Goal: Find specific page/section: Find specific page/section

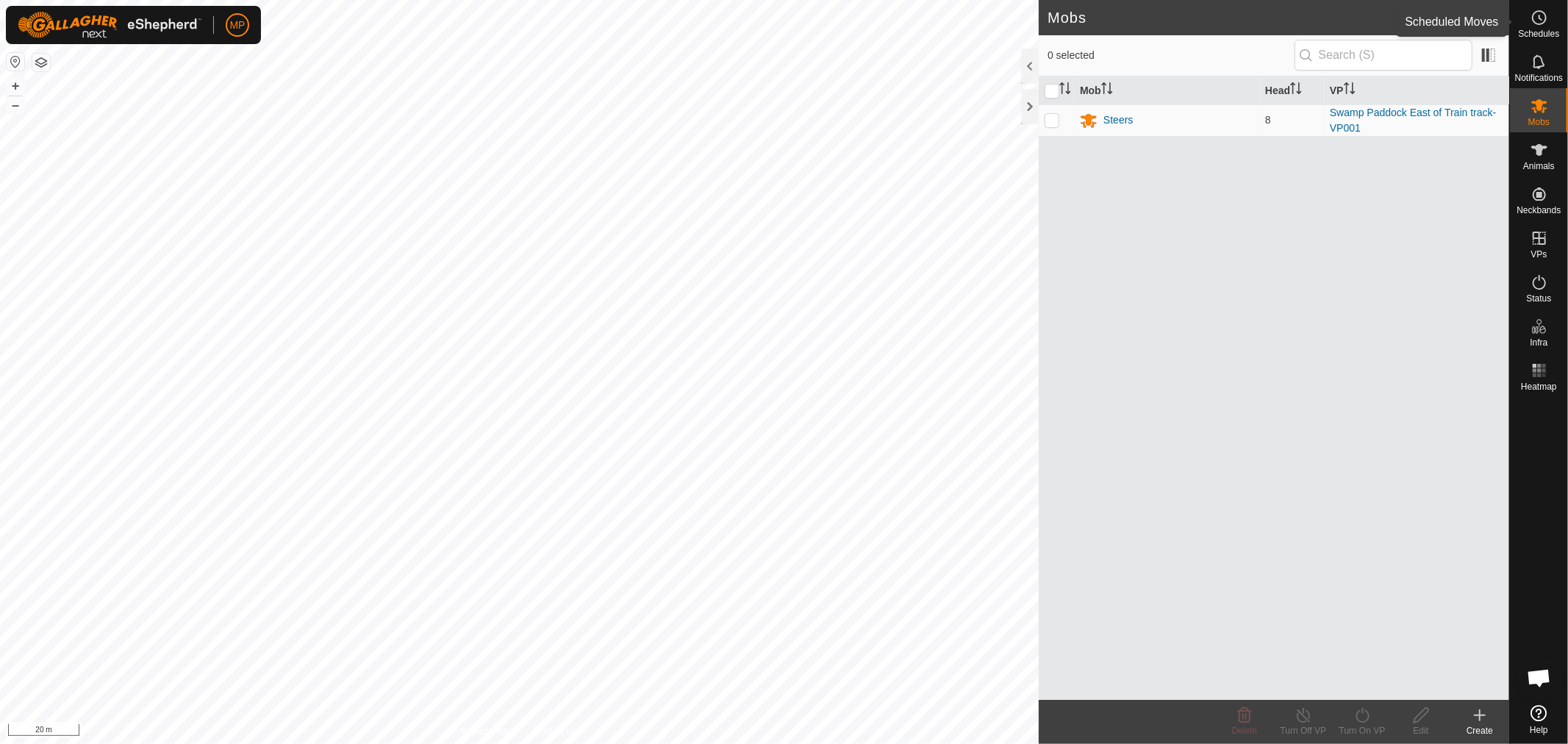
click at [1545, 17] on circle at bounding box center [1539, 17] width 13 height 13
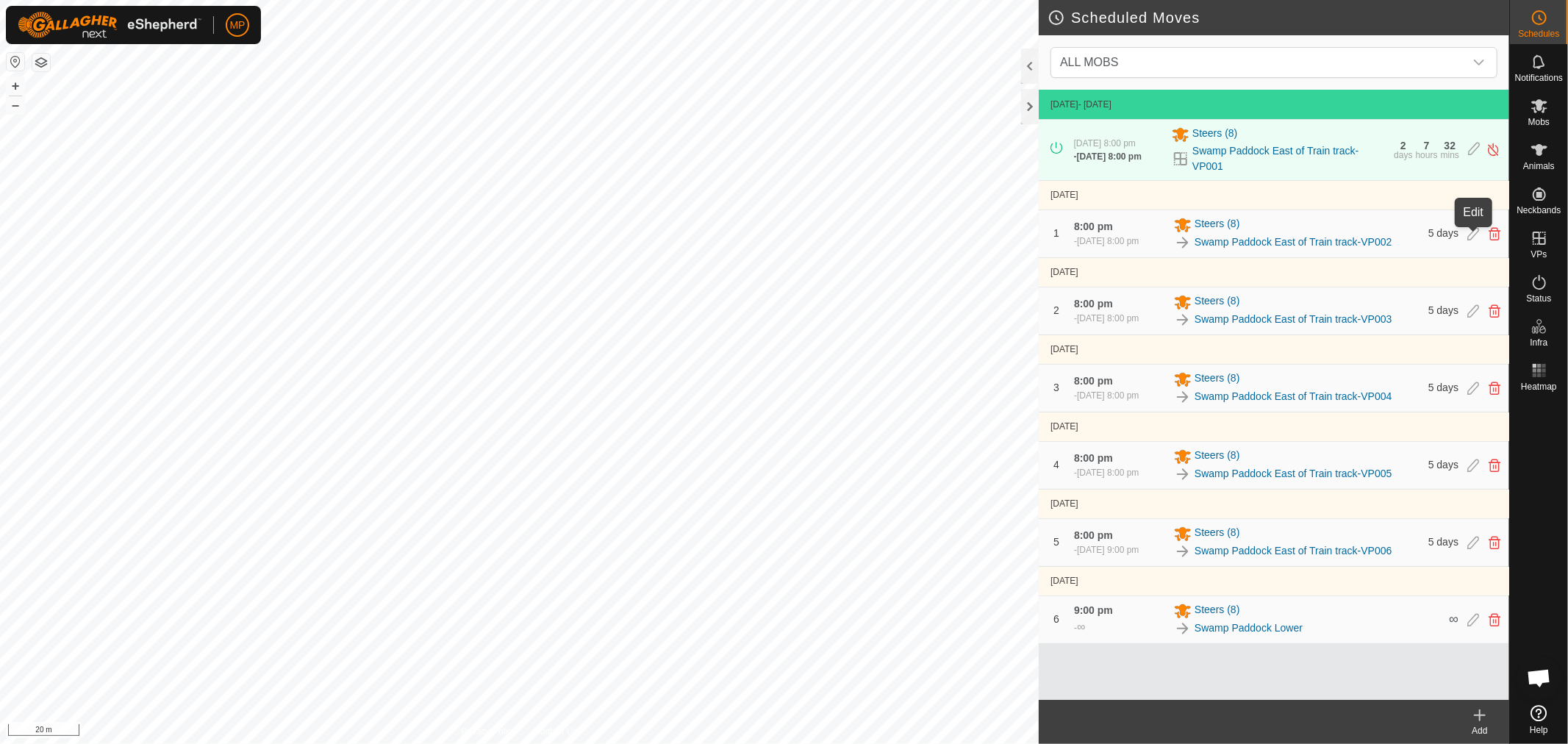
click at [1473, 240] on icon at bounding box center [1473, 234] width 12 height 13
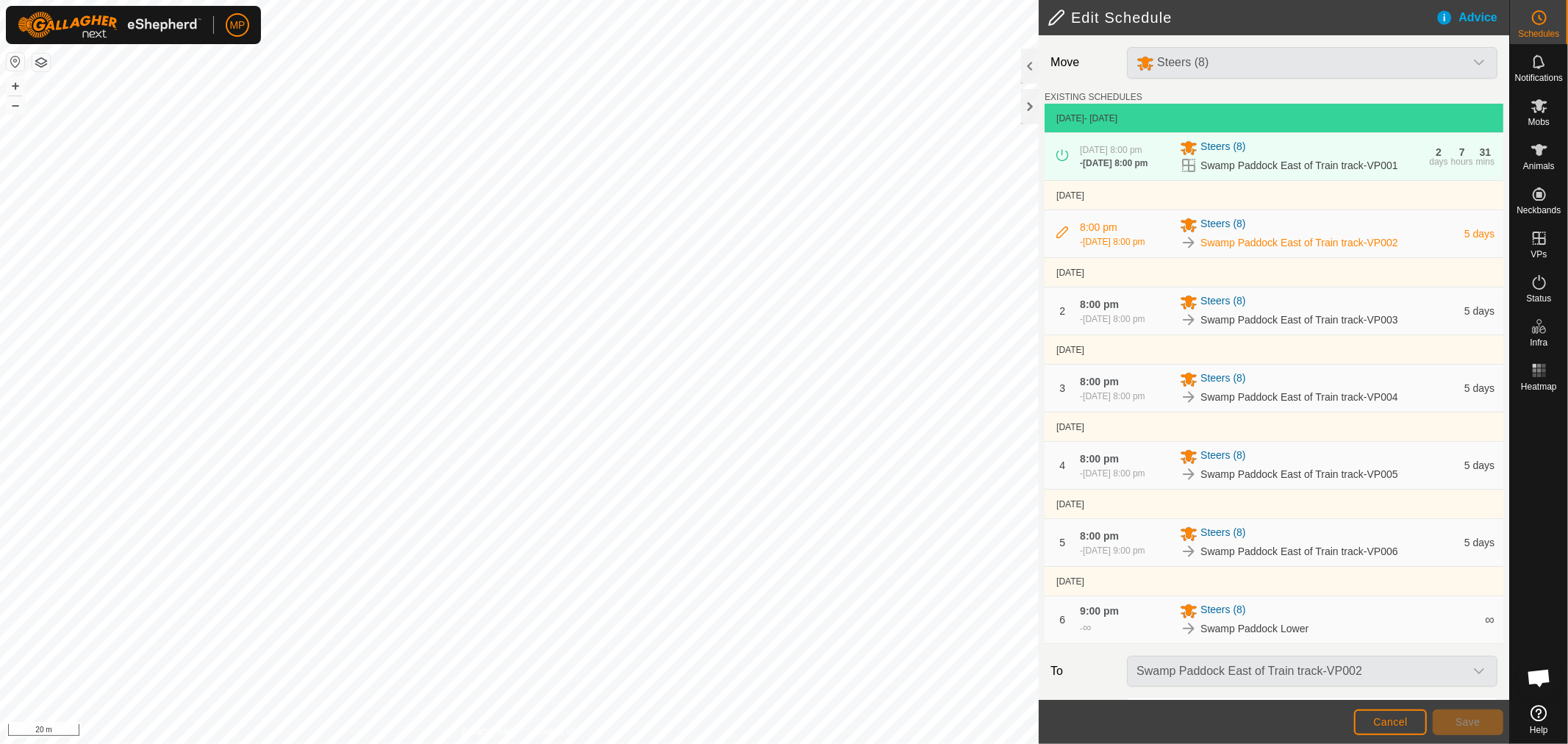
click at [1063, 239] on icon at bounding box center [1062, 232] width 12 height 12
click at [1067, 235] on icon at bounding box center [1062, 232] width 12 height 12
click at [1542, 24] on circle at bounding box center [1539, 17] width 13 height 13
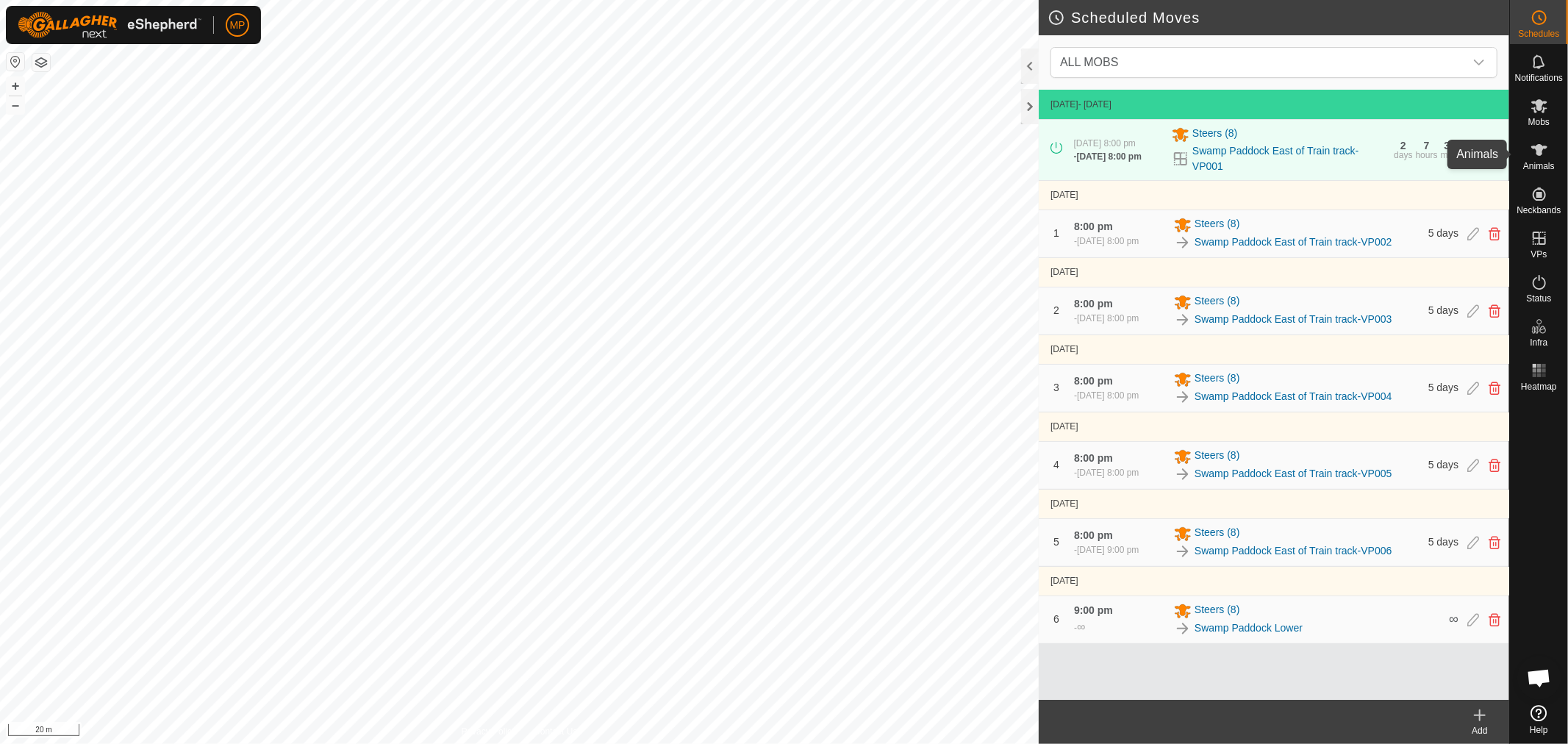
click at [1545, 160] on es-animals-svg-icon at bounding box center [1540, 150] width 27 height 24
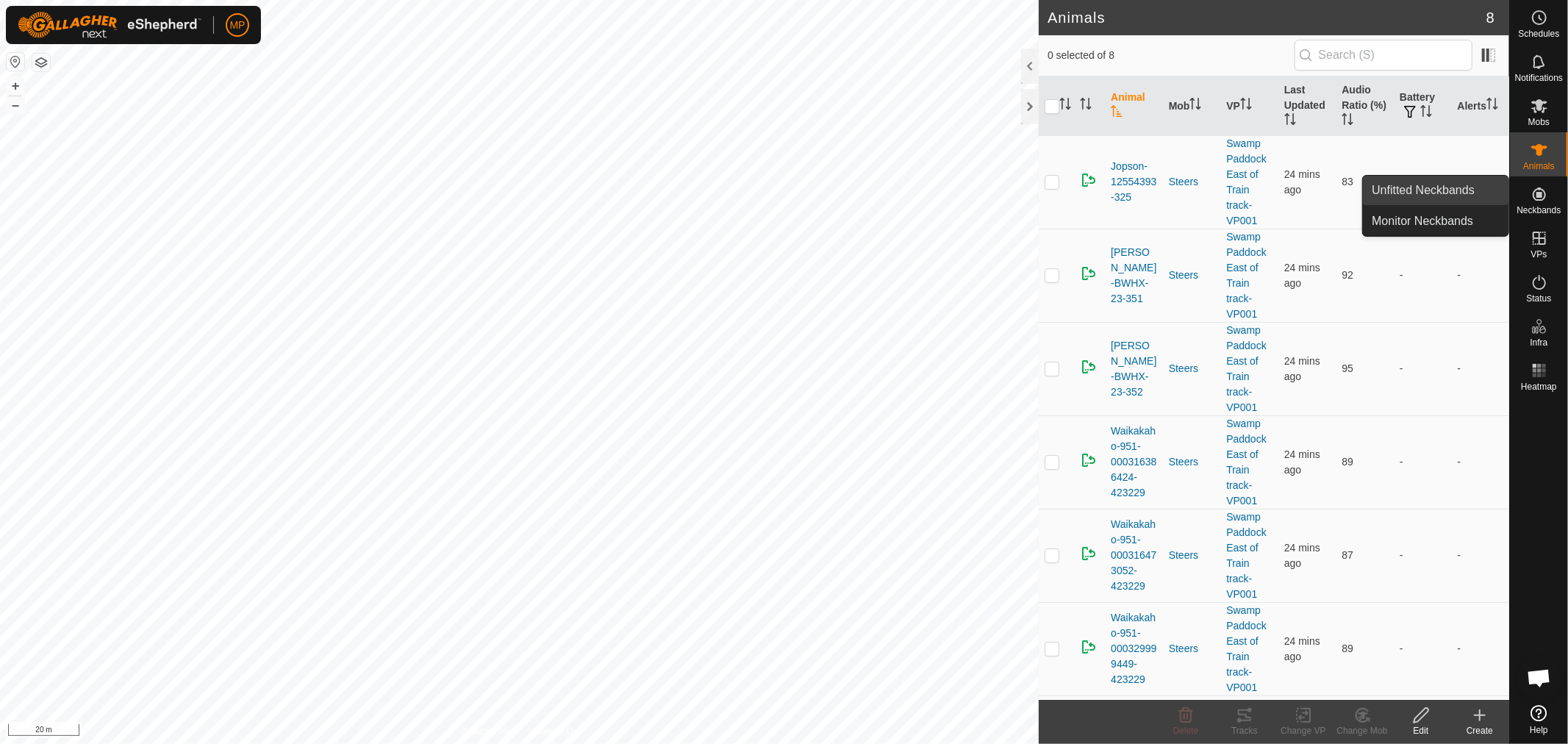
click at [1460, 187] on link "Unfitted Neckbands" at bounding box center [1435, 190] width 146 height 29
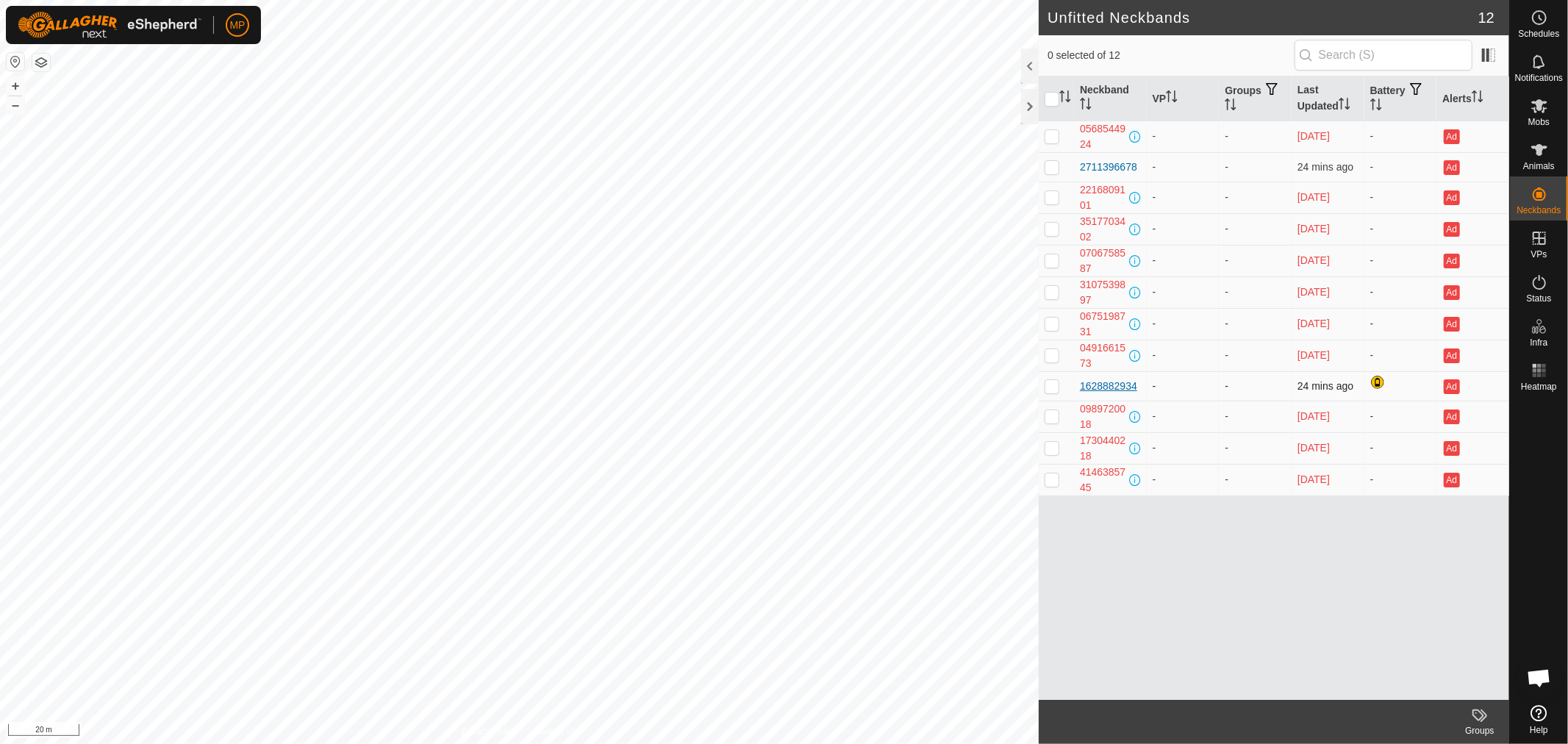
click at [1106, 383] on div "1628882934" at bounding box center [1108, 387] width 57 height 16
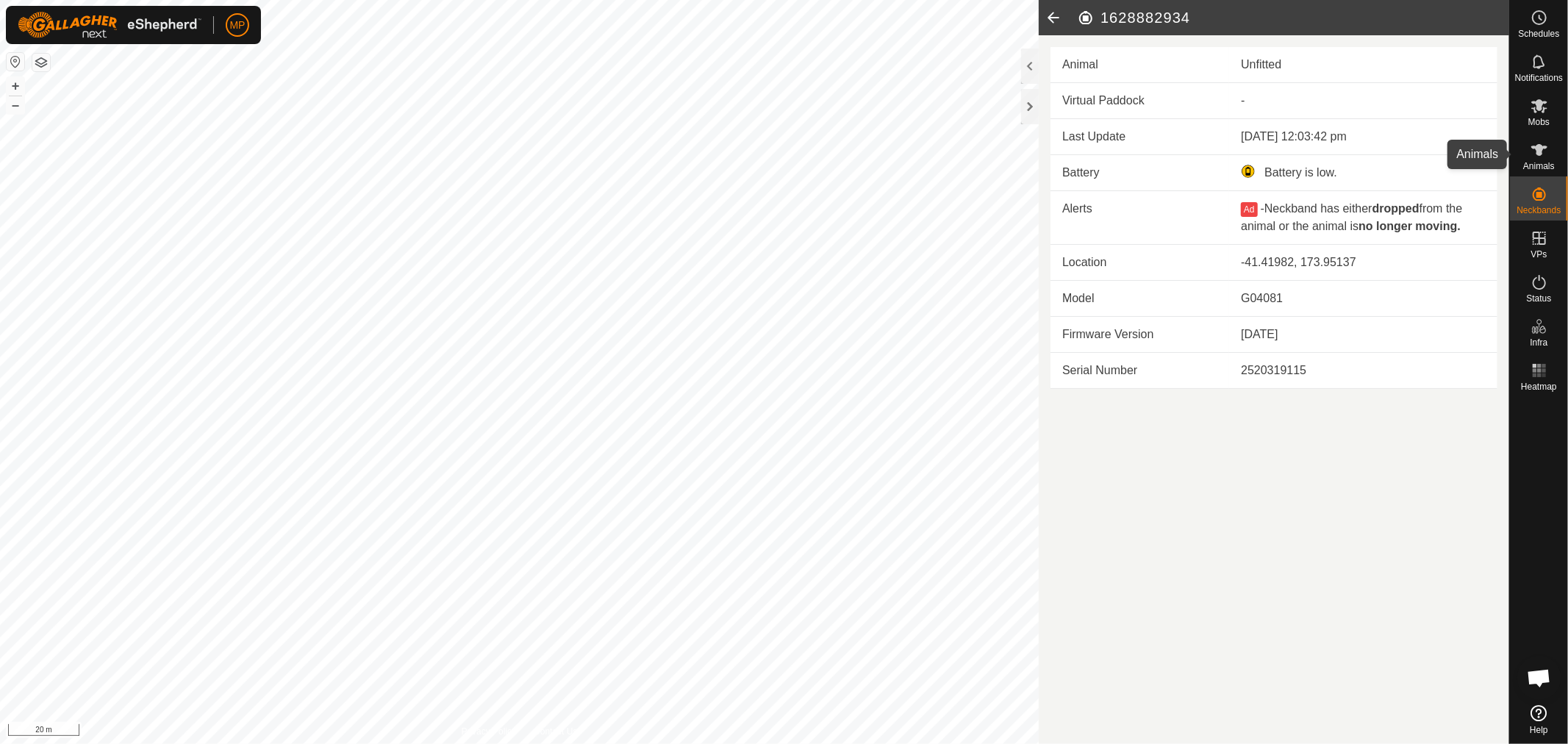
click at [1530, 163] on span "Animals" at bounding box center [1539, 165] width 31 height 9
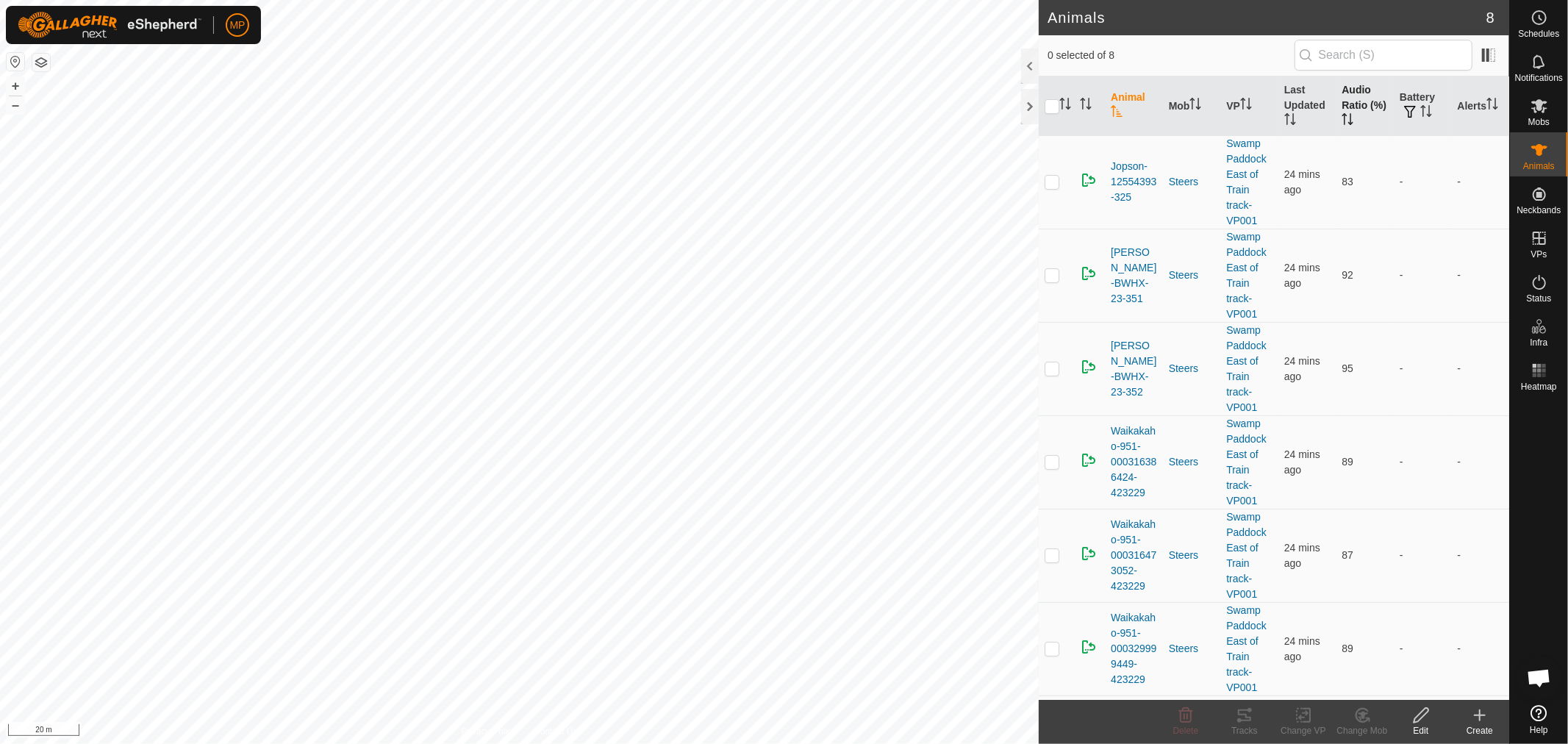
click at [1348, 95] on th "Audio Ratio (%)" at bounding box center [1365, 106] width 58 height 60
click at [1348, 95] on th "Audio Ratio (%)" at bounding box center [1365, 106] width 58 height 60
